Goal: Information Seeking & Learning: Learn about a topic

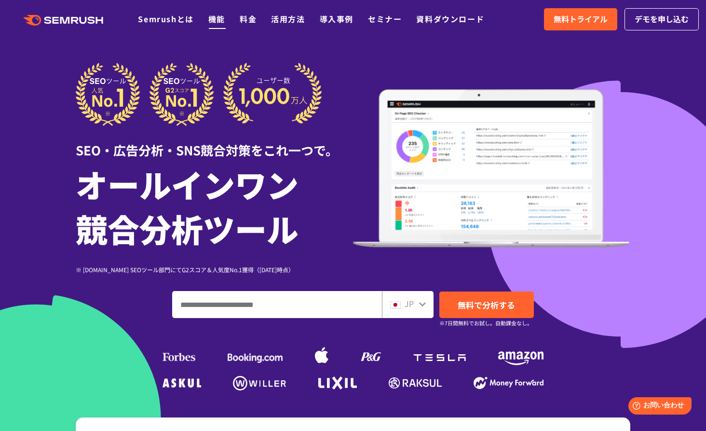
click at [214, 25] on li "機能" at bounding box center [216, 19] width 17 height 13
click at [255, 23] on link "料金" at bounding box center [248, 19] width 17 height 12
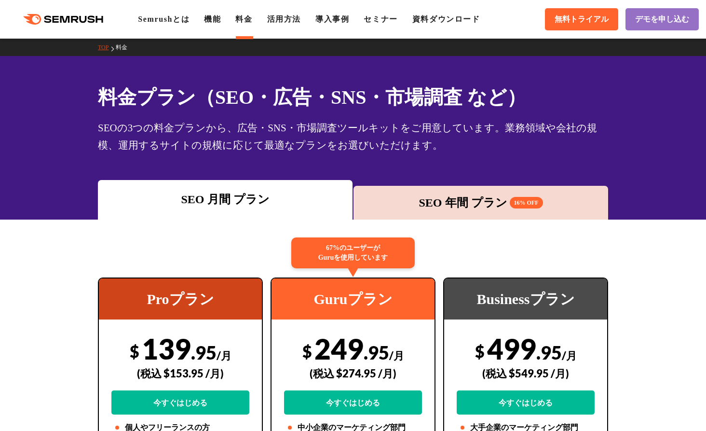
click at [79, 15] on icon ".cls {fill: #FF642D;}" at bounding box center [64, 19] width 109 height 11
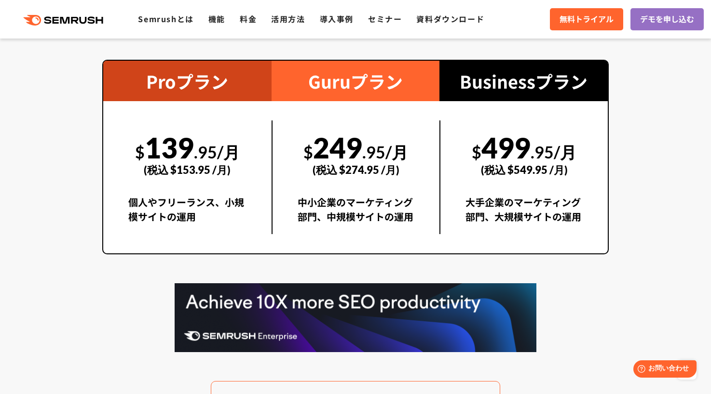
scroll to position [1426, 0]
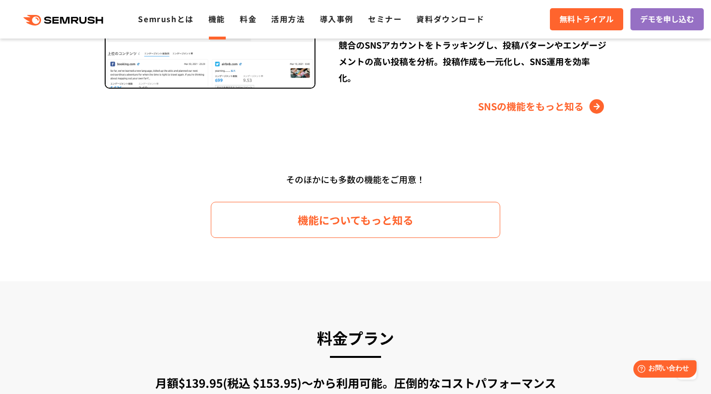
click at [221, 22] on link "機能" at bounding box center [216, 19] width 17 height 12
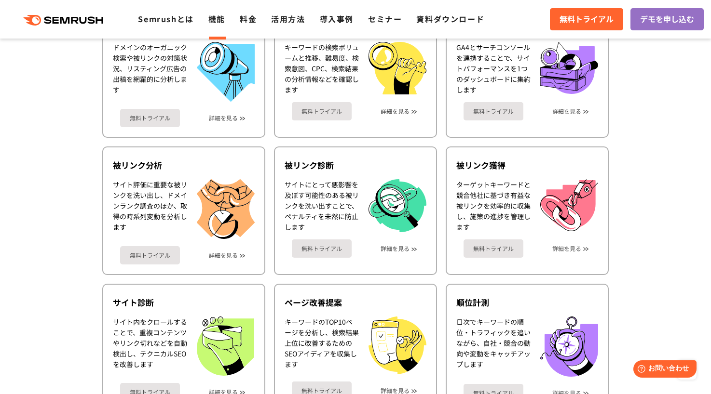
scroll to position [237, 0]
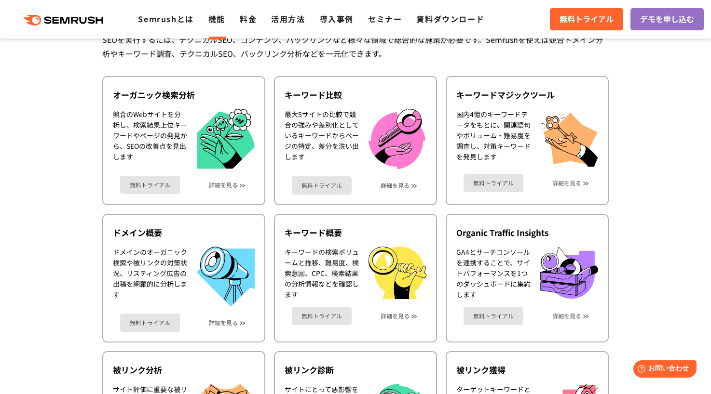
click at [248, 26] on div ".cls {fill: #FF642D;} .cls {fill: #FF642D;} Semrushとは 機能 料金 活用方法 導入事例 セミナー 資料ダウ…" at bounding box center [355, 19] width 711 height 29
click at [246, 14] on link "料金" at bounding box center [248, 19] width 17 height 12
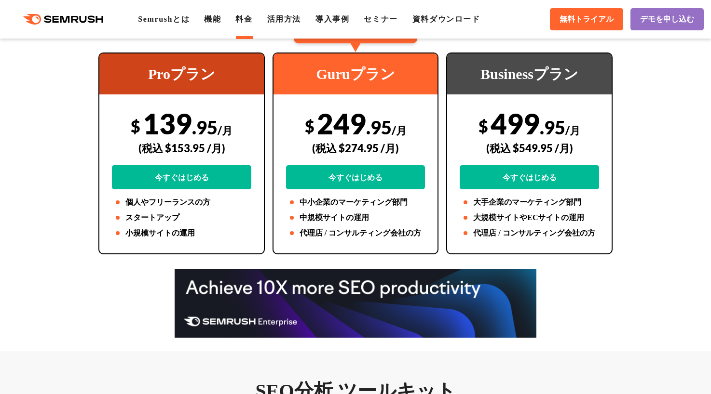
scroll to position [232, 0]
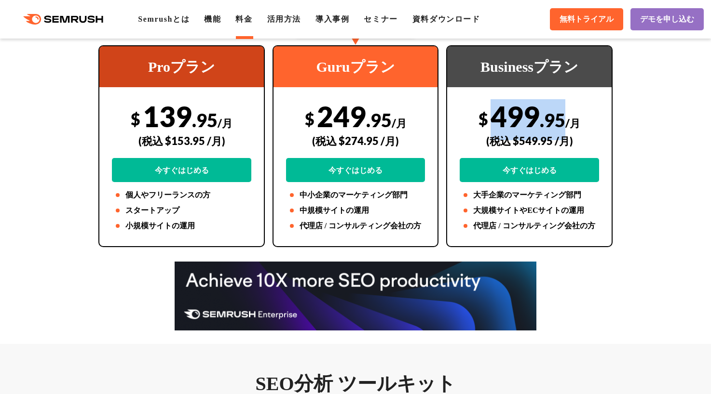
drag, startPoint x: 561, startPoint y: 121, endPoint x: 497, endPoint y: 119, distance: 64.6
click at [496, 119] on div "$ 499 .95 /月 (税込 $549.95 /月) 今すぐはじめる" at bounding box center [528, 140] width 139 height 83
copy div "499 .95"
